Goal: Information Seeking & Learning: Learn about a topic

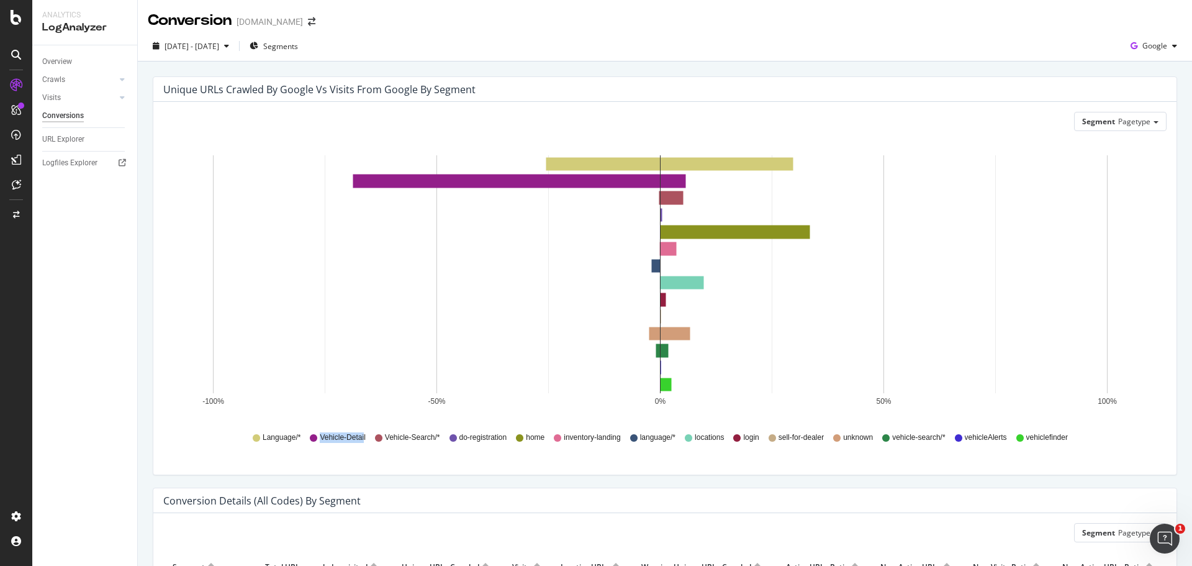
drag, startPoint x: 359, startPoint y: 436, endPoint x: 309, endPoint y: 433, distance: 50.4
click at [310, 433] on div "Vehicle-Detail" at bounding box center [337, 437] width 55 height 11
drag, startPoint x: 880, startPoint y: 436, endPoint x: 942, endPoint y: 441, distance: 62.9
click at [942, 441] on div "Language/* Vehicle-Detail Vehicle-Search/* do-registration home inventory-landi…" at bounding box center [664, 437] width 991 height 28
drag, startPoint x: 369, startPoint y: 436, endPoint x: 434, endPoint y: 441, distance: 65.4
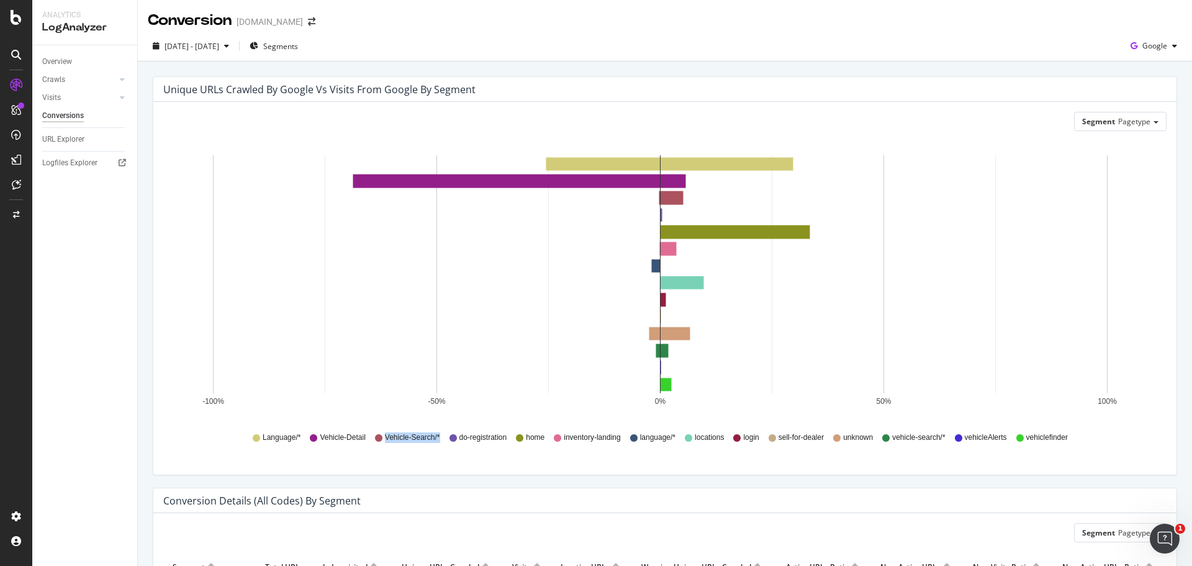
click at [434, 441] on div "Language/* Vehicle-Detail Vehicle-Search/* do-registration home inventory-landi…" at bounding box center [664, 437] width 991 height 28
drag, startPoint x: 876, startPoint y: 438, endPoint x: 941, endPoint y: 440, distance: 65.2
click at [941, 440] on div "Language/* Vehicle-Detail Vehicle-Search/* do-registration home inventory-landi…" at bounding box center [664, 437] width 991 height 28
drag, startPoint x: 366, startPoint y: 440, endPoint x: 438, endPoint y: 439, distance: 72.0
click at [438, 439] on div "Language/* Vehicle-Detail Vehicle-Search/* do-registration home inventory-landi…" at bounding box center [664, 437] width 991 height 28
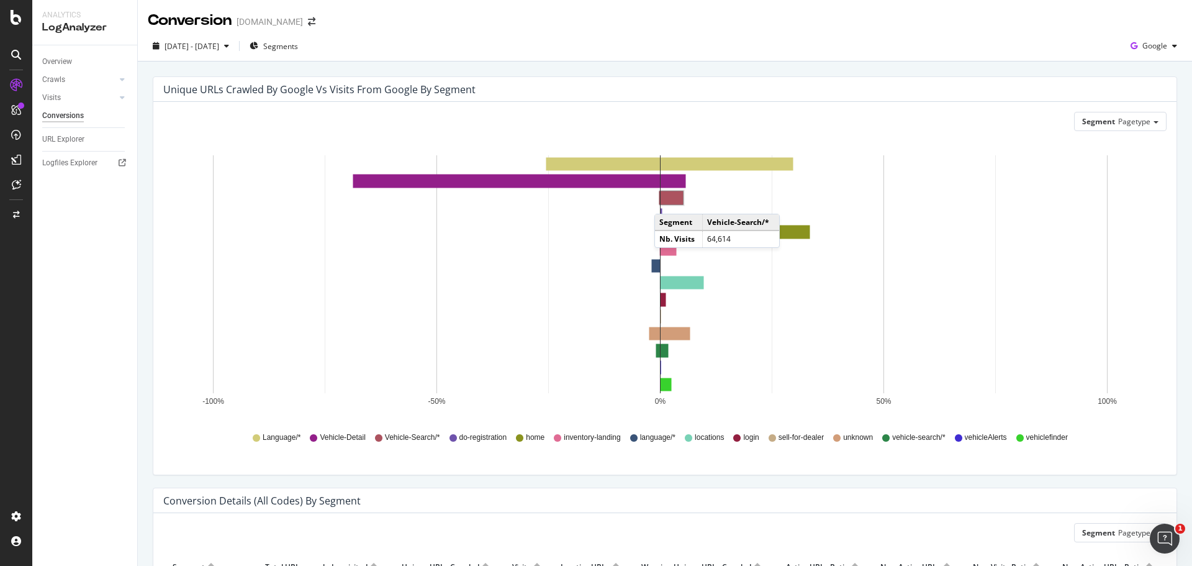
click at [667, 201] on rect "A chart." at bounding box center [672, 197] width 22 height 13
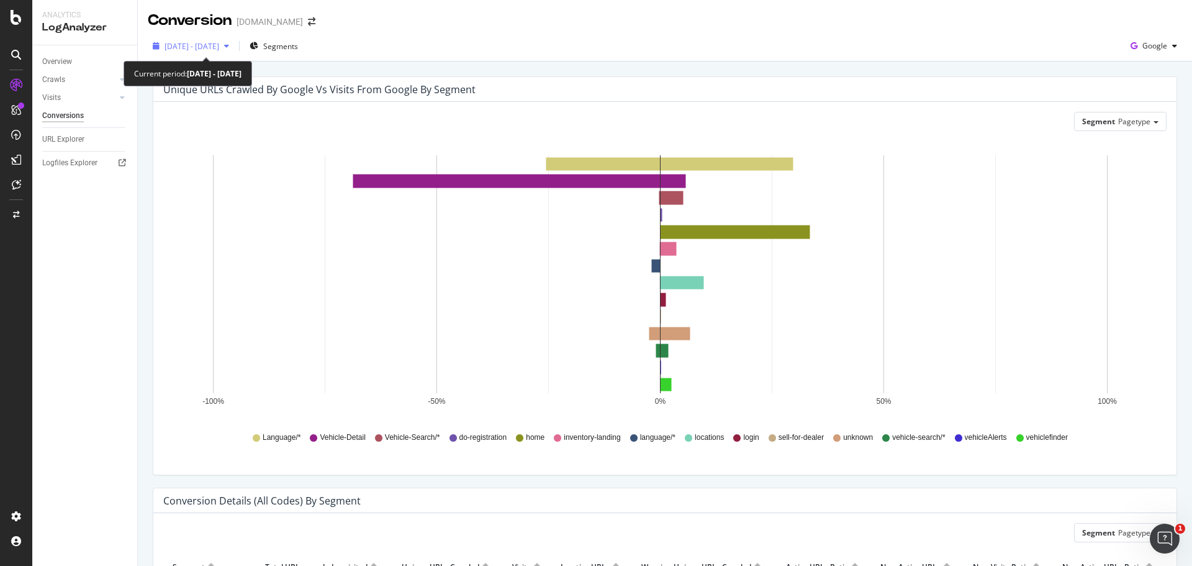
click at [219, 45] on span "[DATE] - [DATE]" at bounding box center [192, 46] width 55 height 11
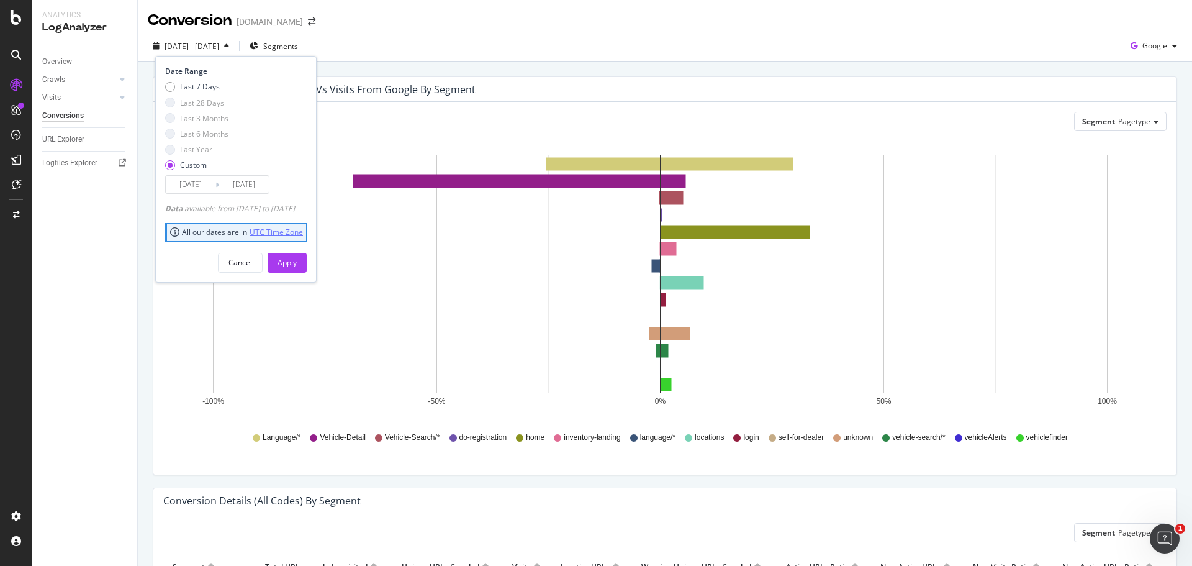
click at [252, 235] on link "UTC Time Zone" at bounding box center [276, 232] width 53 height 11
click at [586, 47] on div "[DATE] - [DATE] Segments Date Range Last 7 Days Last 28 Days Last 3 Months Last…" at bounding box center [665, 48] width 1054 height 25
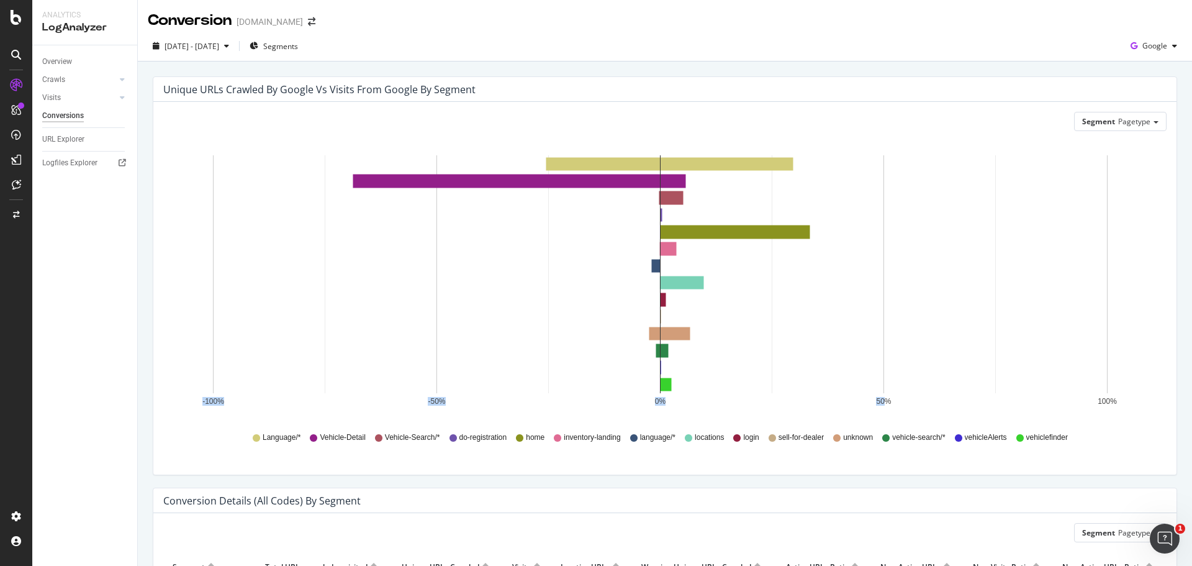
drag, startPoint x: 156, startPoint y: 382, endPoint x: 885, endPoint y: 412, distance: 728.8
click at [885, 412] on div "Segment Pagetype Hold CTRL while clicking to filter the report. -100% -50% 0% 5…" at bounding box center [664, 288] width 1023 height 372
click at [972, 408] on icon "-100% -50% 0% 50% 100%" at bounding box center [660, 280] width 994 height 279
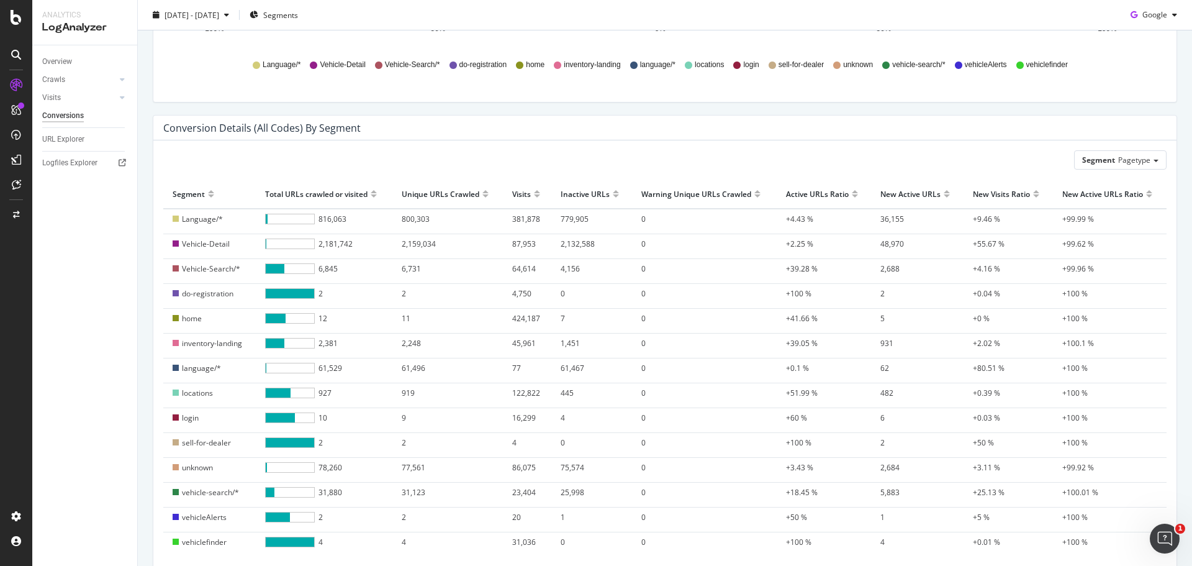
scroll to position [435, 0]
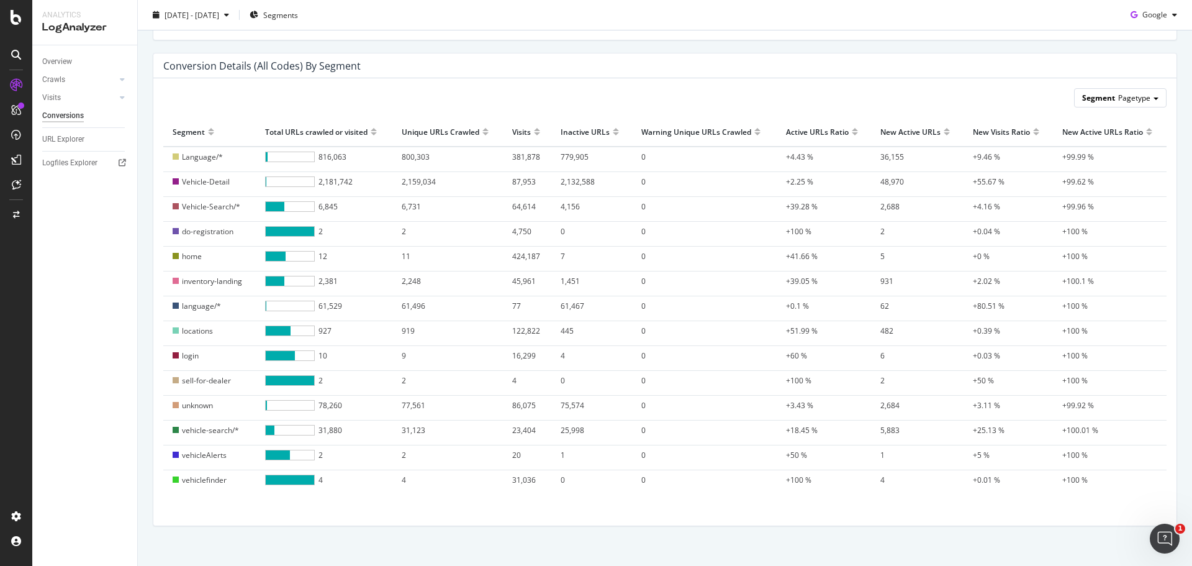
click at [1118, 101] on span "Pagetype" at bounding box center [1134, 98] width 32 height 11
click at [1118, 199] on div "Advanced selector >" at bounding box center [1105, 200] width 112 height 17
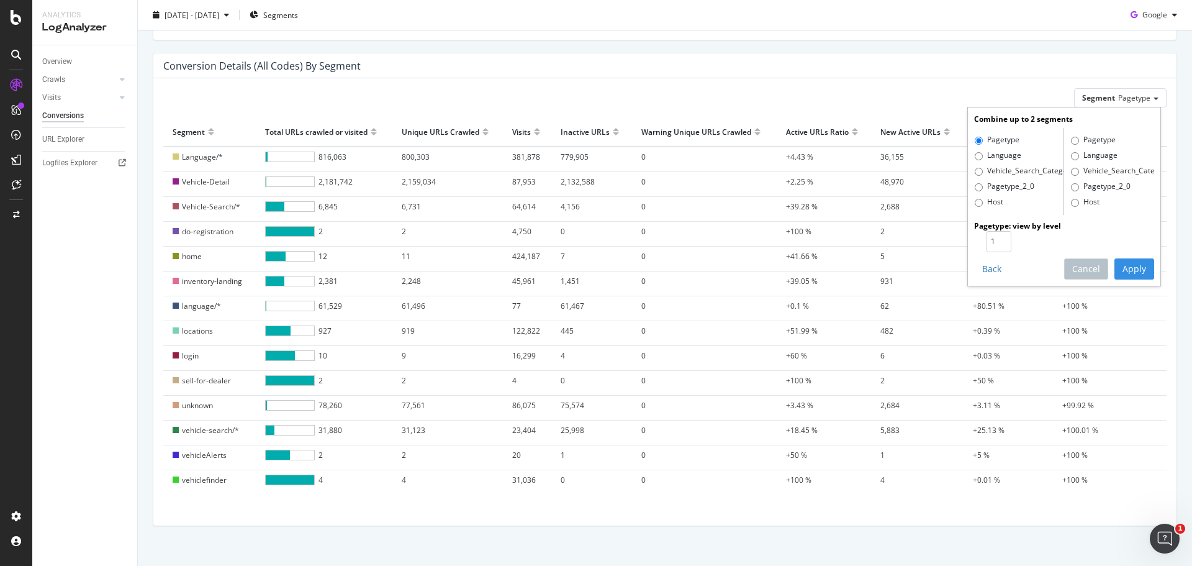
click at [842, 88] on div "Segment Pagetype Combine up to 2 segments Pagetype Language Vehicle_Search_Cate…" at bounding box center [664, 97] width 1003 height 19
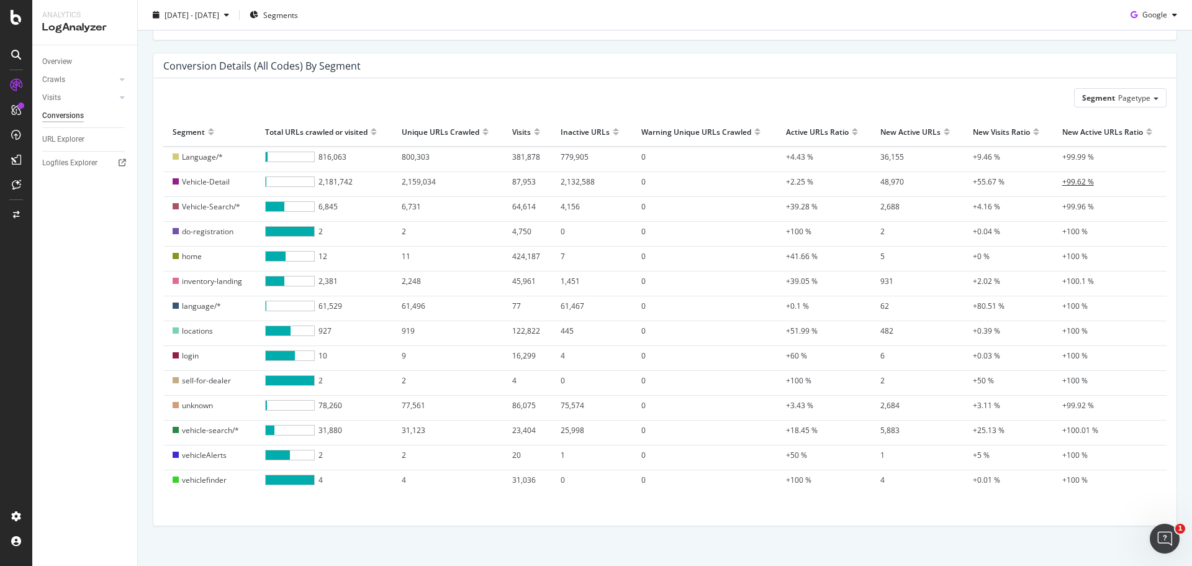
click at [1071, 182] on span "+99.62 %" at bounding box center [1078, 181] width 32 height 11
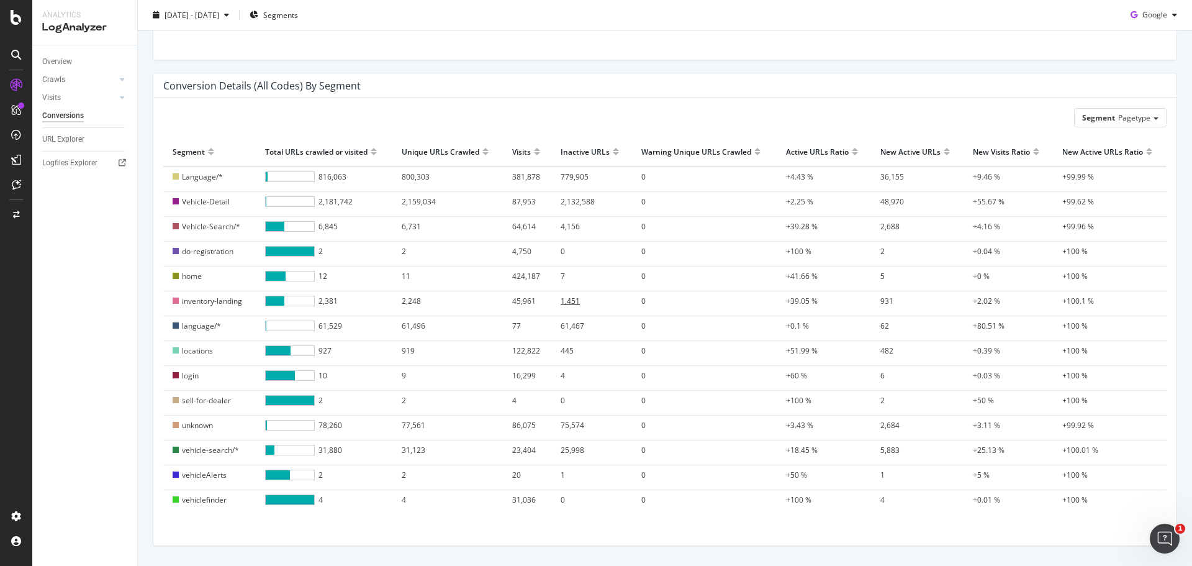
scroll to position [435, 0]
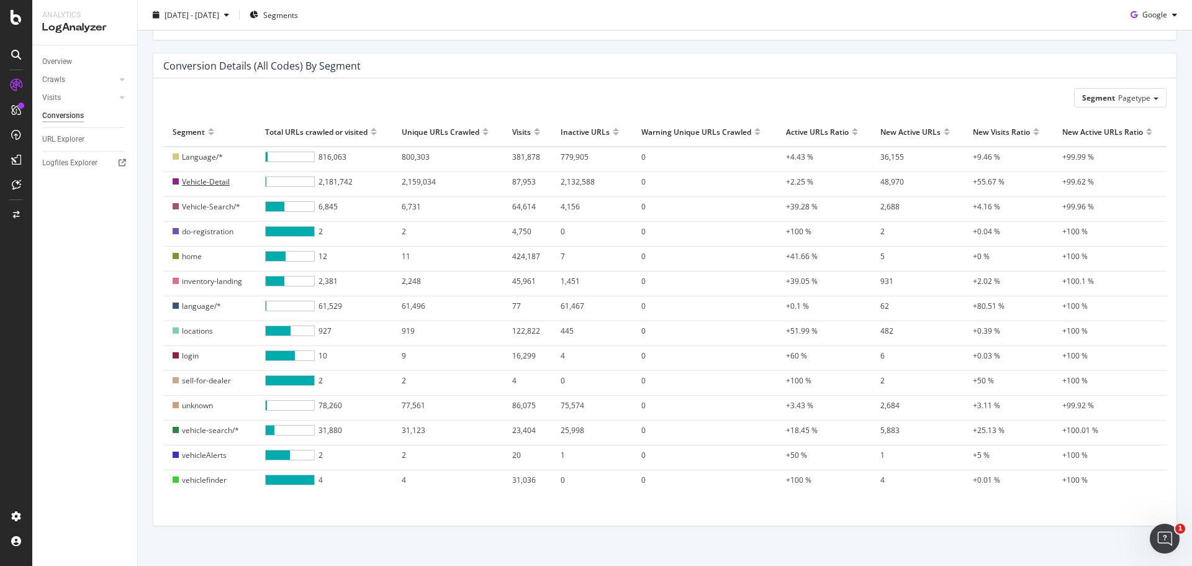
click at [209, 183] on span "Vehicle-Detail" at bounding box center [206, 181] width 48 height 11
